Goal: Find specific page/section: Locate a particular part of the current website

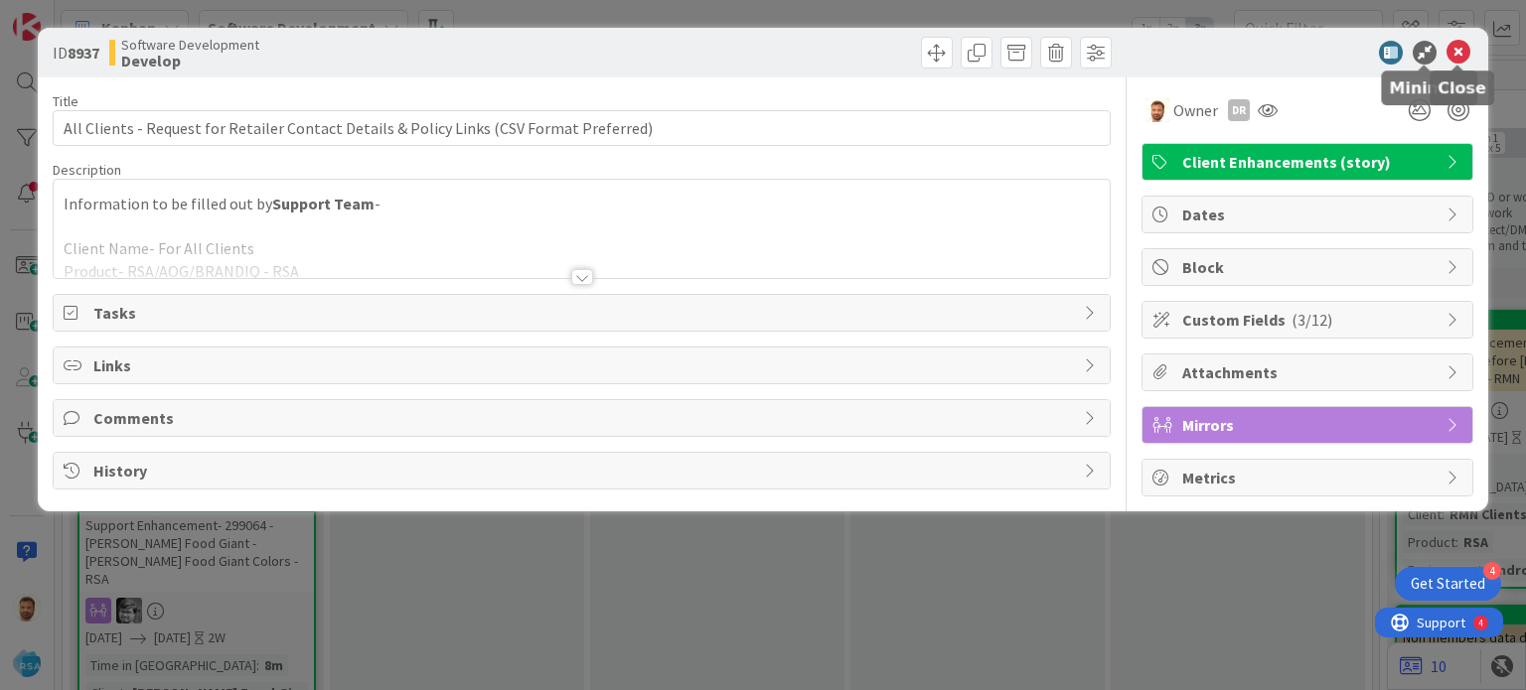
click at [1454, 48] on icon at bounding box center [1458, 53] width 24 height 24
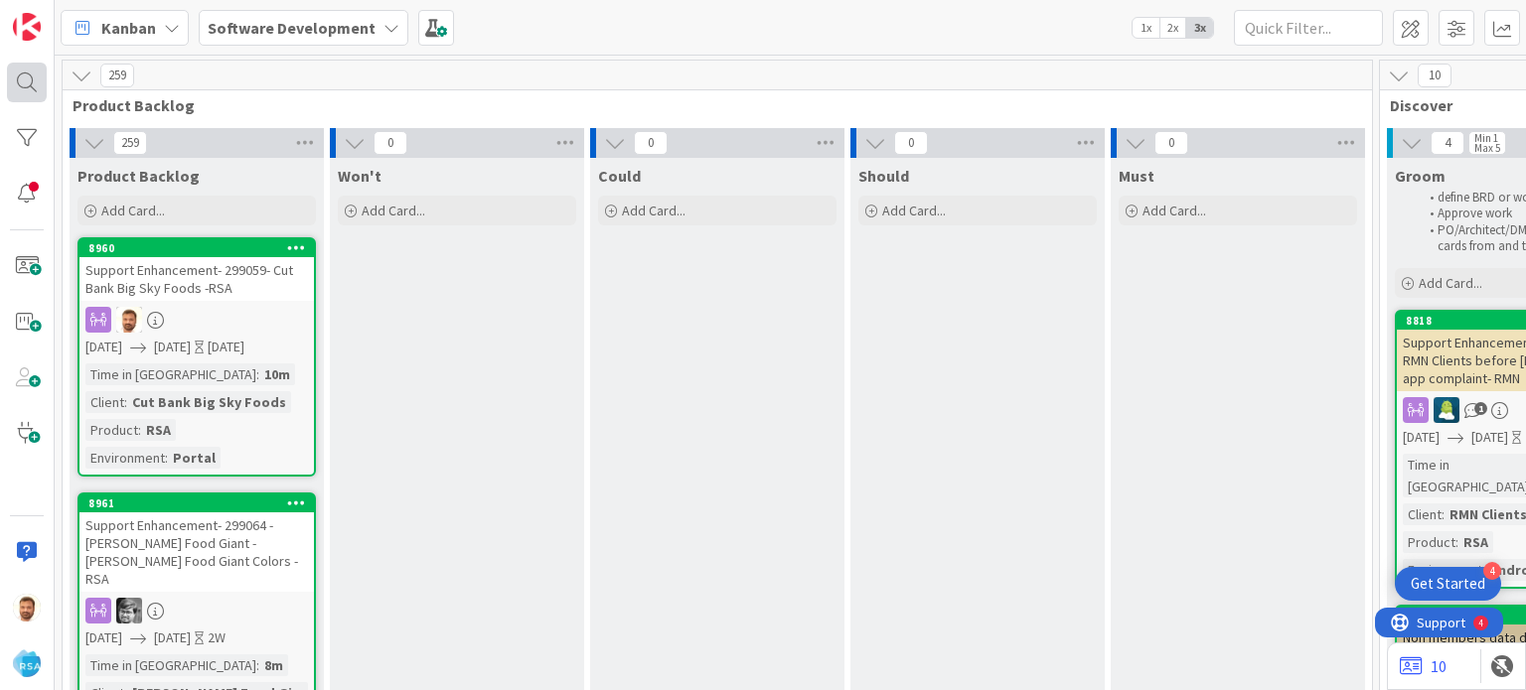
click at [32, 78] on div at bounding box center [27, 83] width 40 height 40
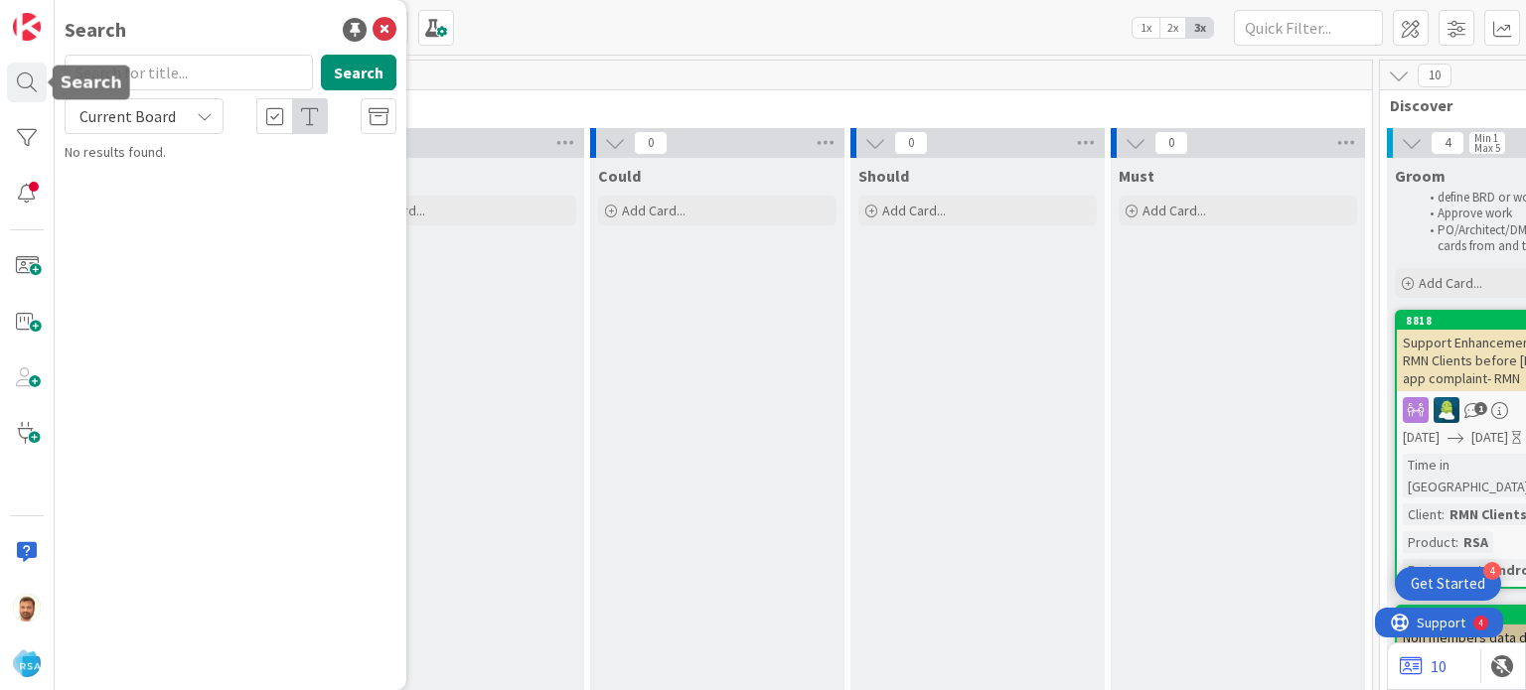
click at [135, 75] on input "text" at bounding box center [189, 73] width 248 height 36
type input "8847"
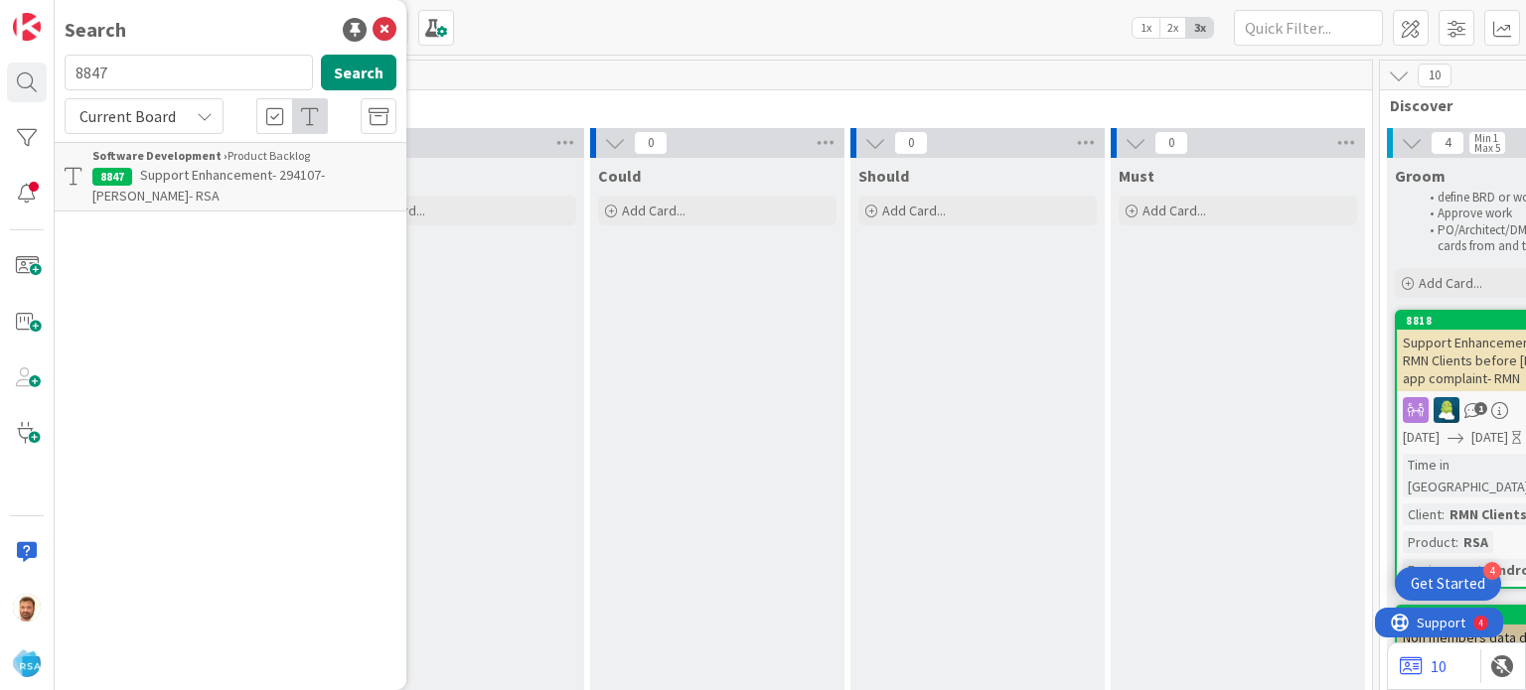
click at [197, 186] on p "Support Enhancement- 294107- [PERSON_NAME]- RSA" at bounding box center [244, 186] width 304 height 42
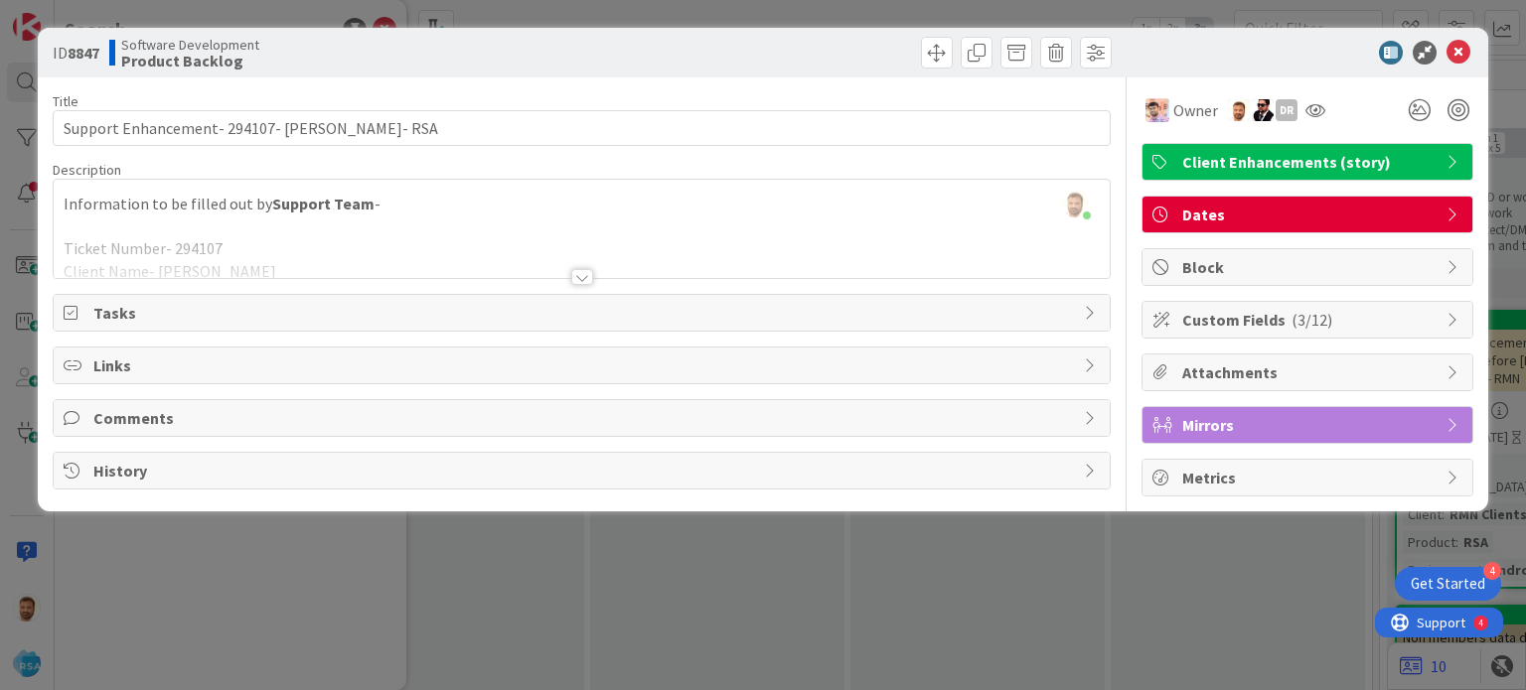
click at [586, 287] on div "Title 42 / 128 Support Enhancement- 294107- [PERSON_NAME]- RSA Description [PER…" at bounding box center [581, 286] width 1057 height 419
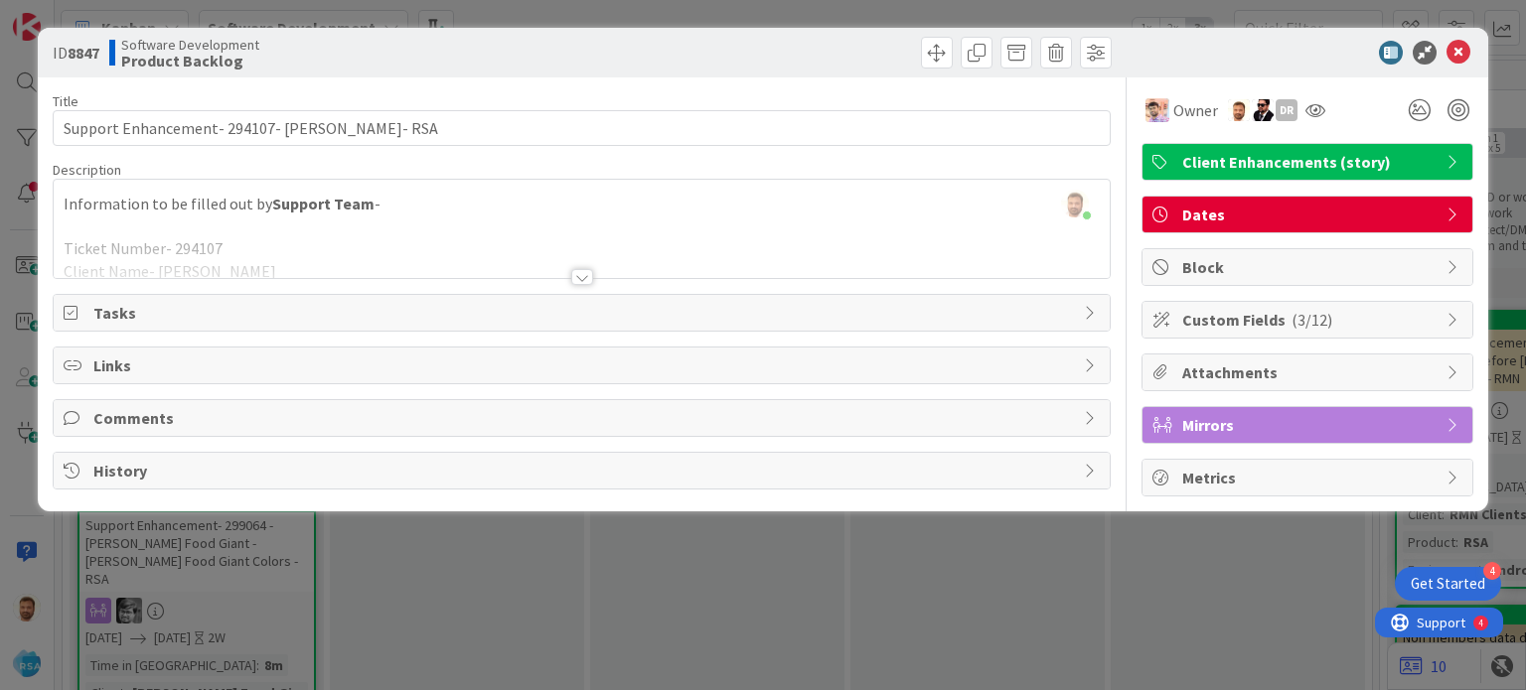
click at [565, 278] on div "Title 42 / 128 Support Enhancement- 294107- [PERSON_NAME]- RSA Description [PER…" at bounding box center [581, 286] width 1057 height 419
click at [580, 277] on div at bounding box center [582, 277] width 22 height 16
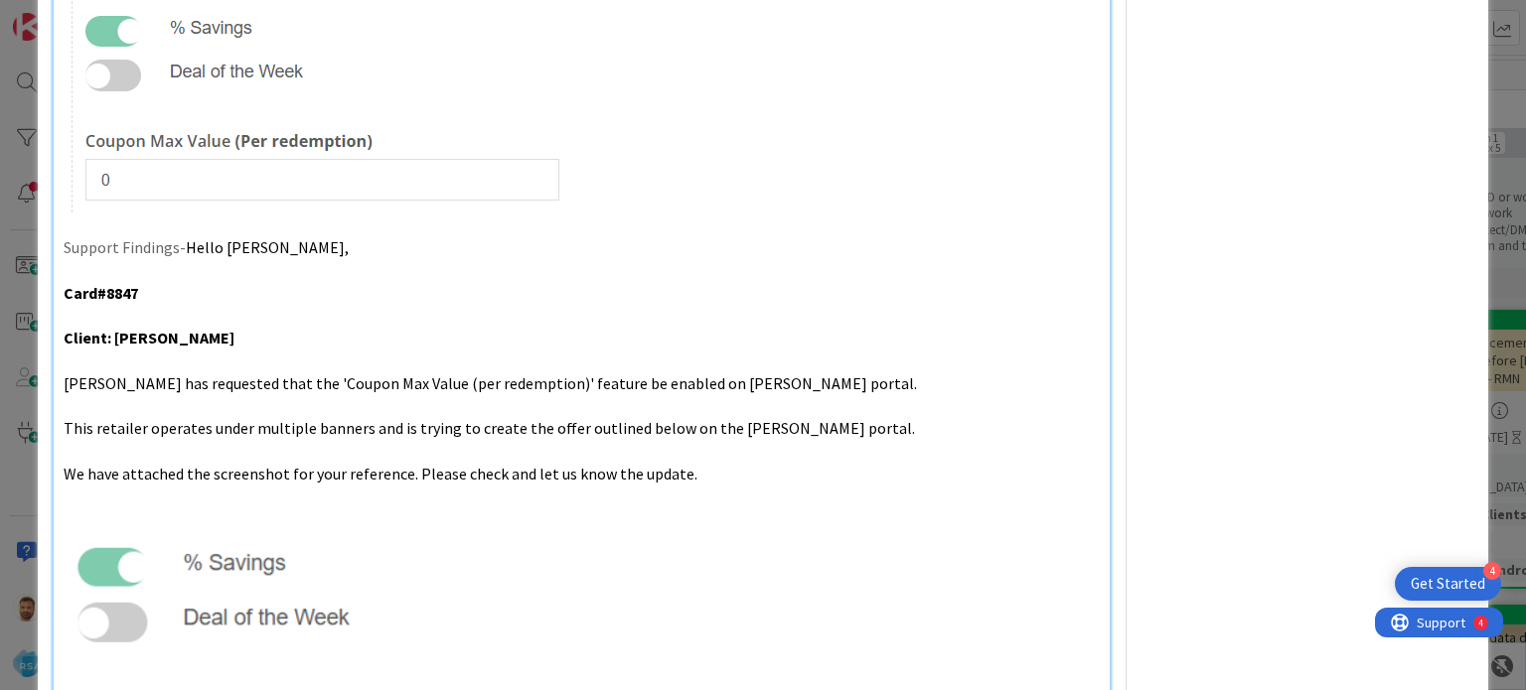
scroll to position [528, 0]
